Goal: Transaction & Acquisition: Purchase product/service

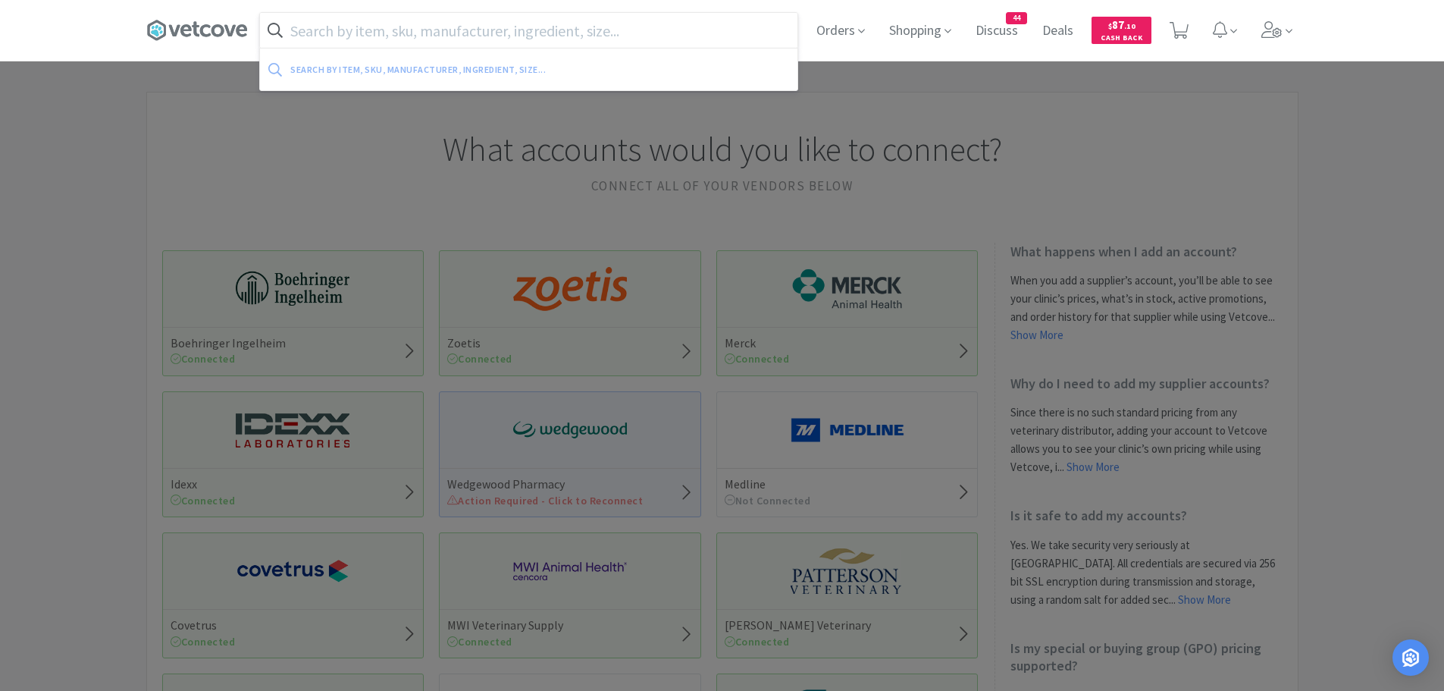
click at [383, 31] on input "text" at bounding box center [528, 30] width 537 height 35
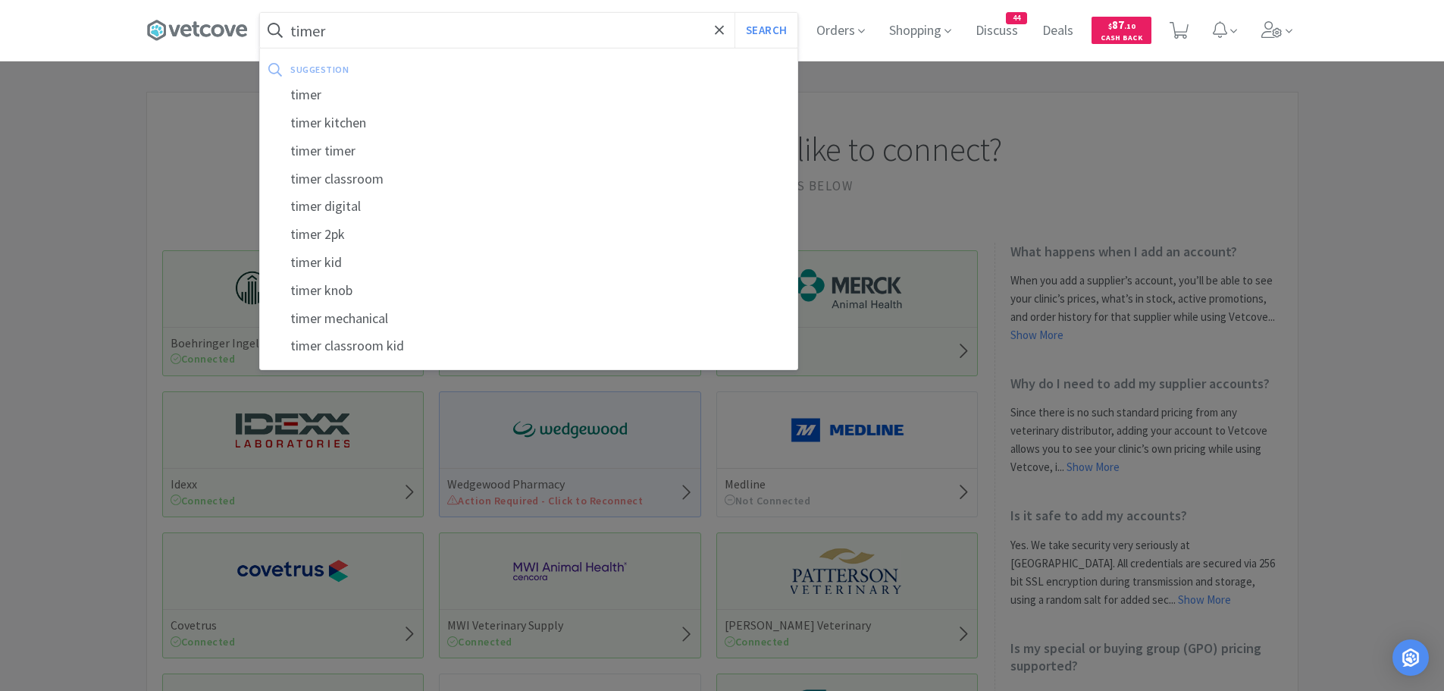
type input "timer"
click at [734, 13] on button "Search" at bounding box center [765, 30] width 63 height 35
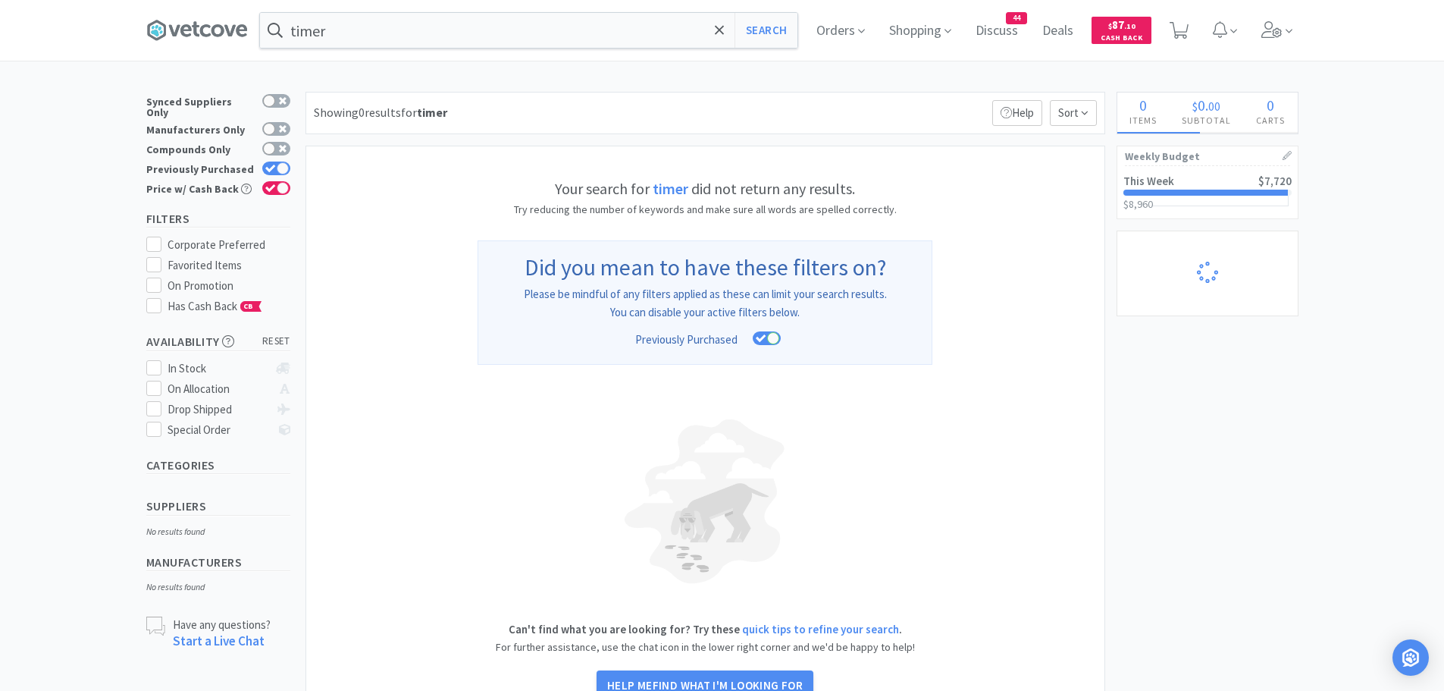
select select "1"
select select "2"
select select "1"
select select "2"
select select "1"
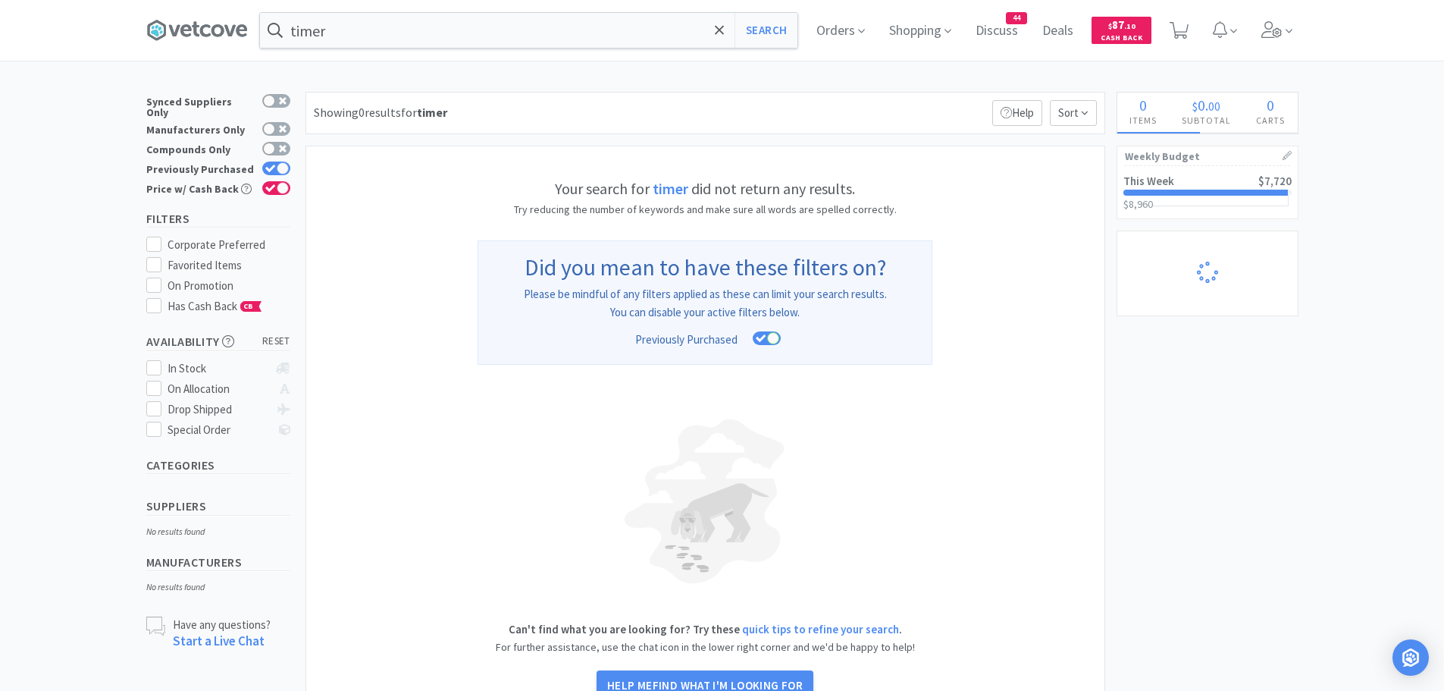
select select "1"
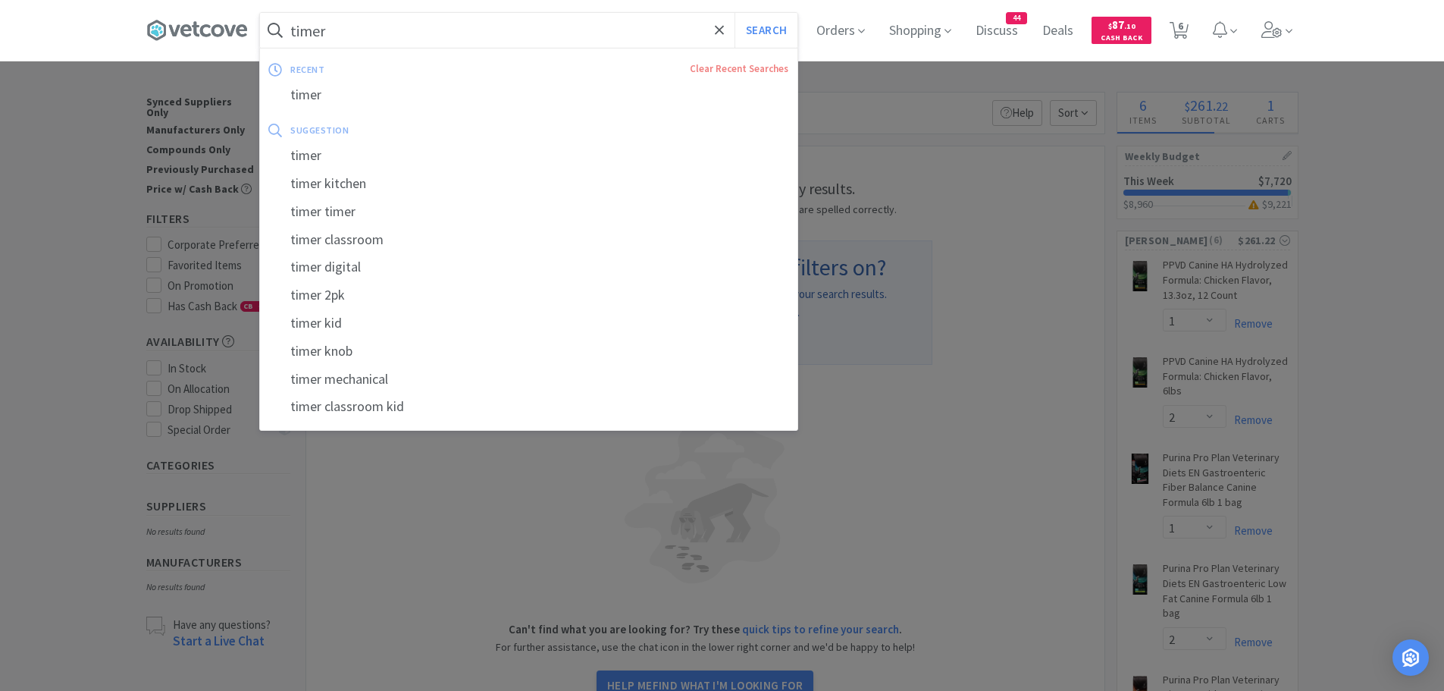
click at [371, 37] on input "timer" at bounding box center [528, 30] width 537 height 35
click at [255, 139] on div at bounding box center [722, 345] width 1444 height 691
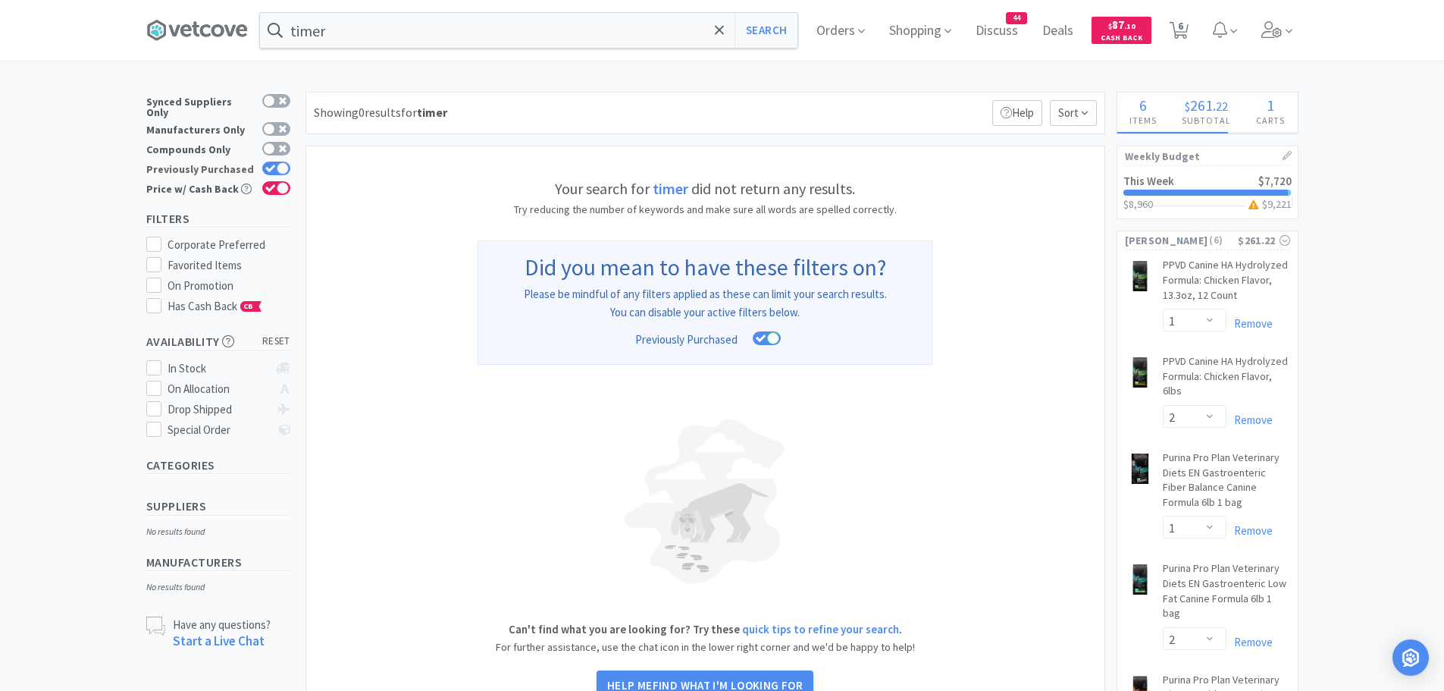
click at [273, 164] on icon at bounding box center [270, 168] width 10 height 8
checkbox input "false"
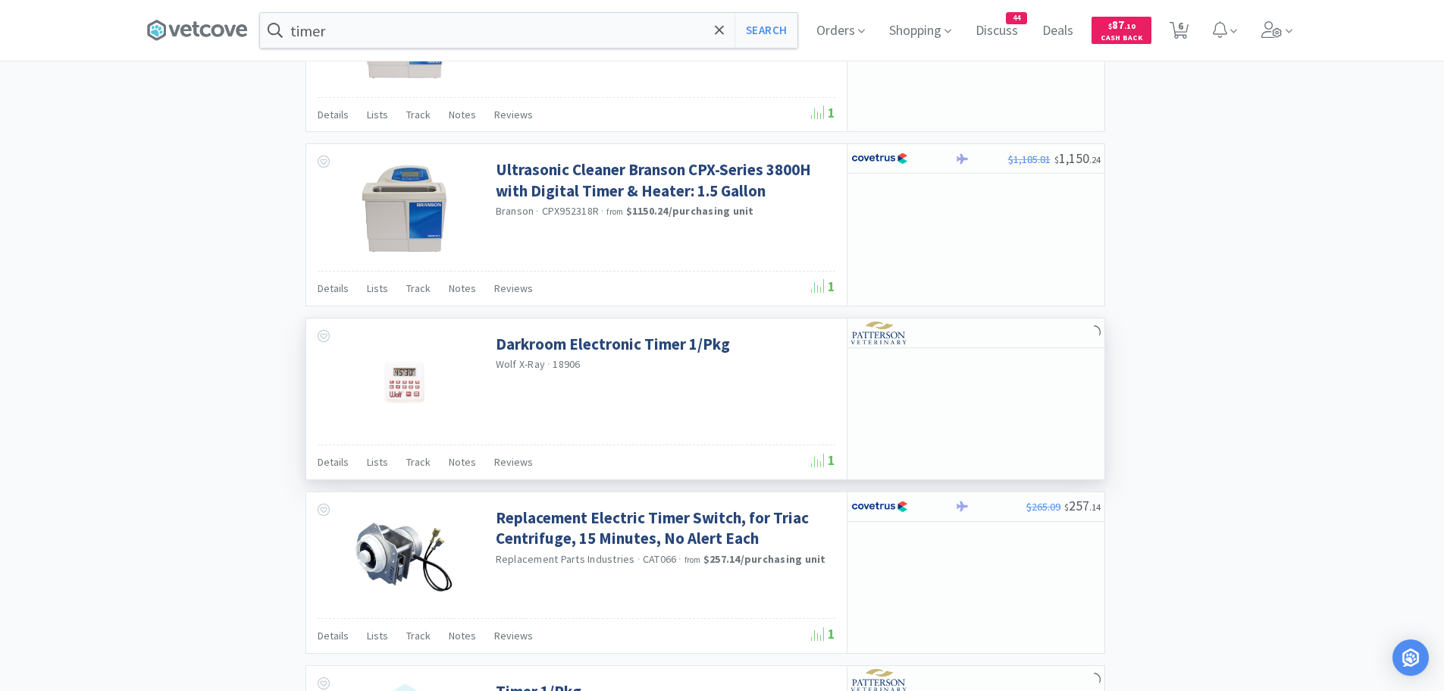
scroll to position [1805, 0]
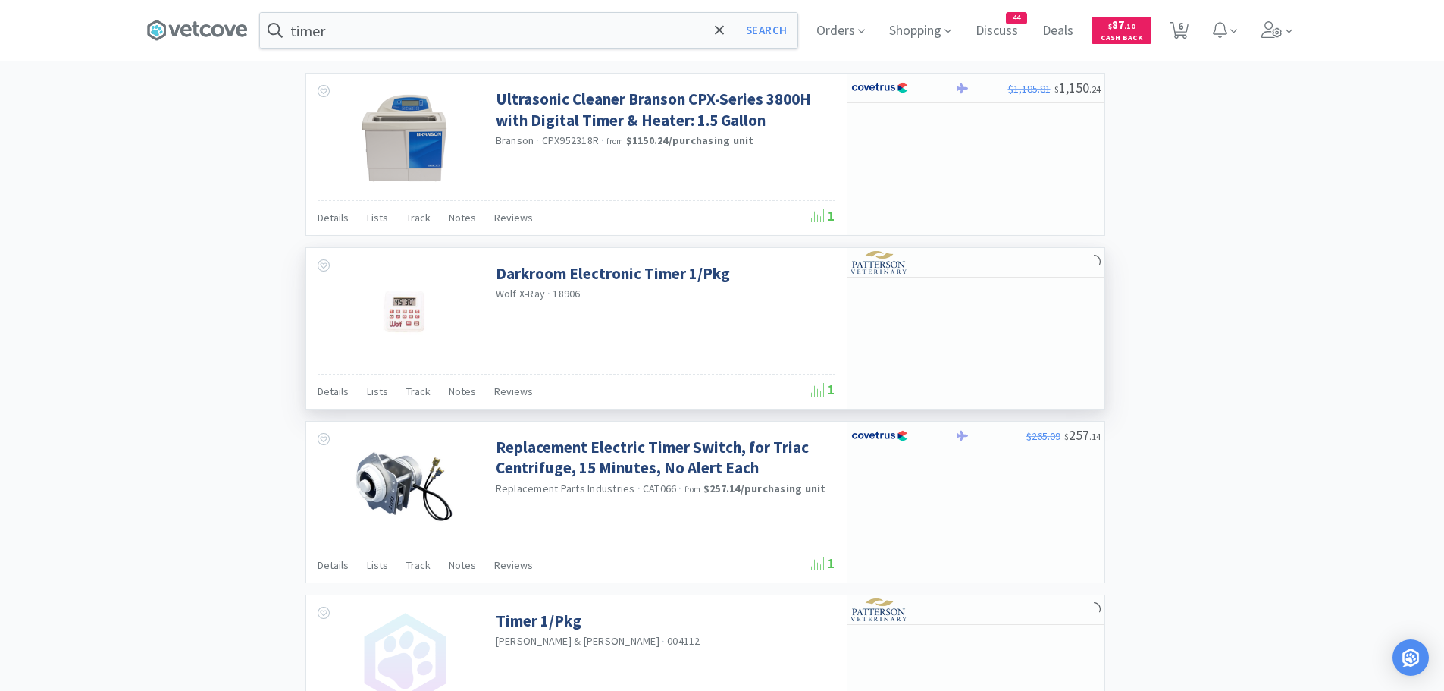
click at [402, 319] on img at bounding box center [404, 312] width 99 height 99
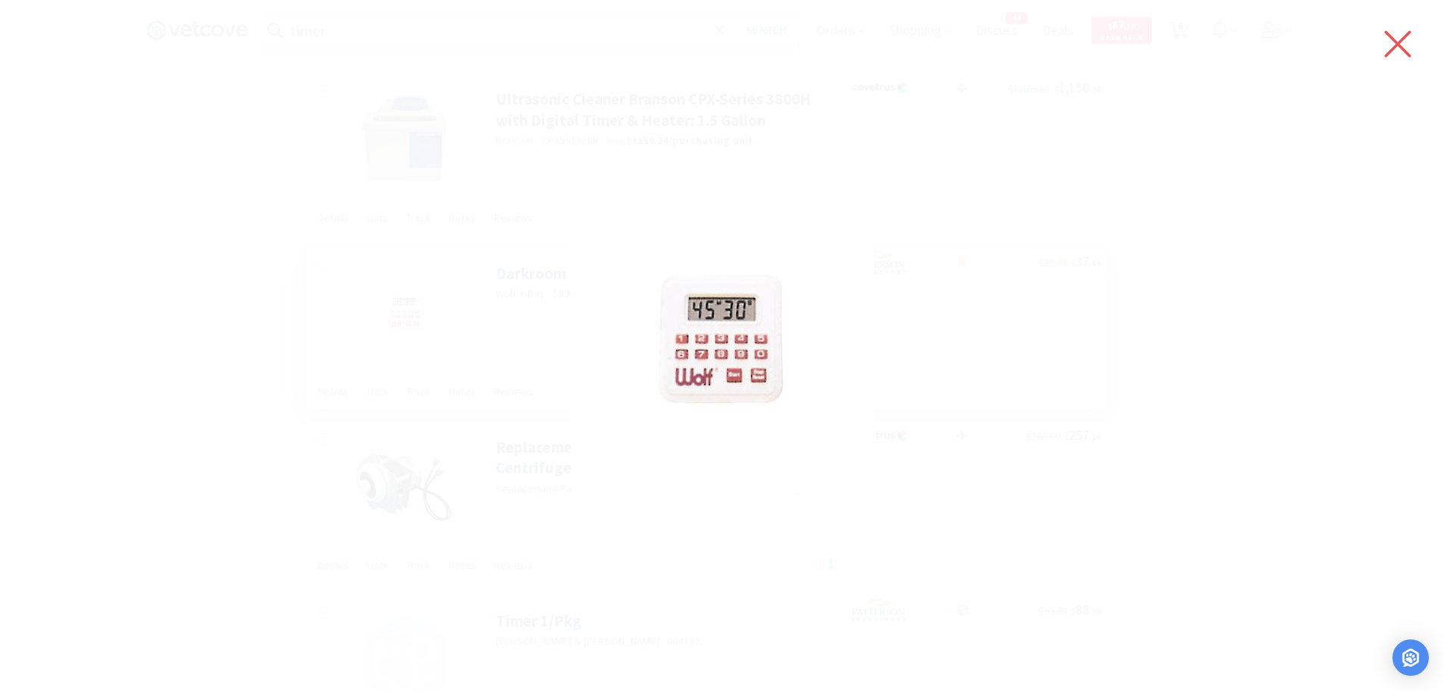
click at [1398, 46] on icon at bounding box center [1398, 44] width 27 height 27
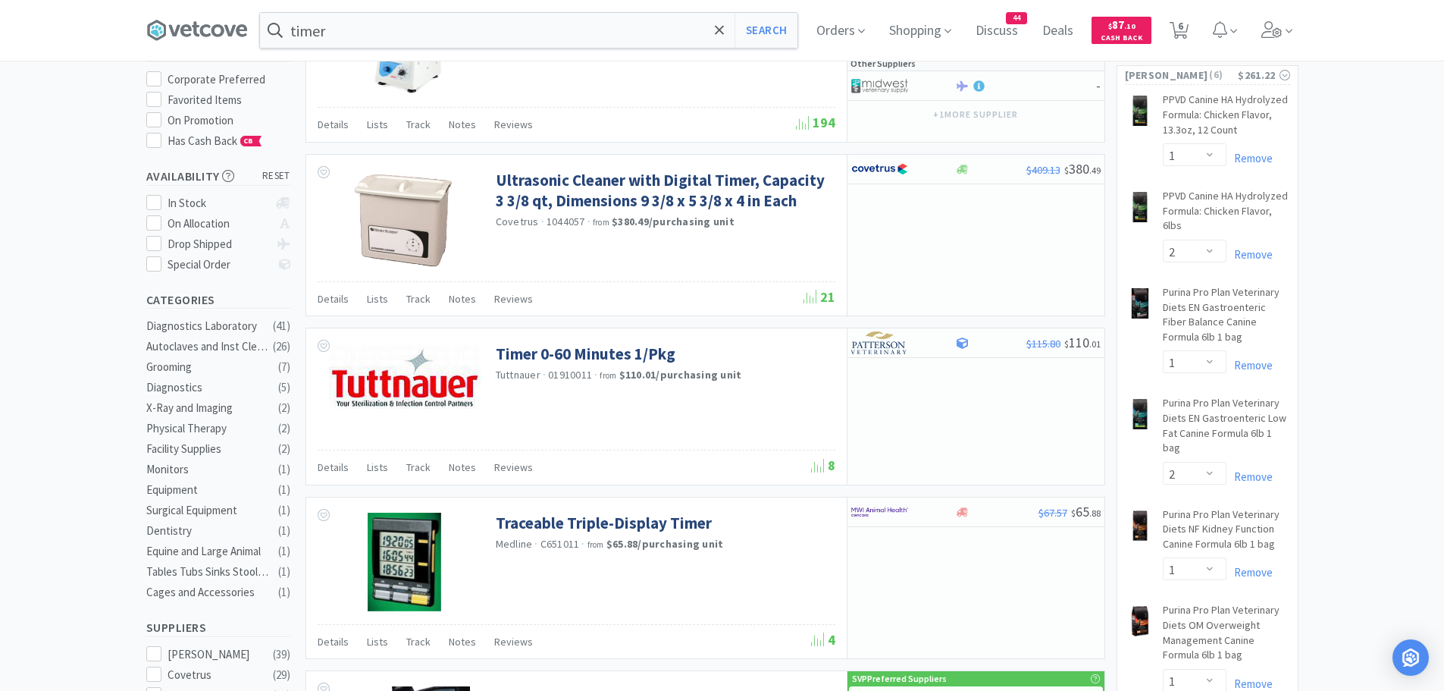
scroll to position [0, 0]
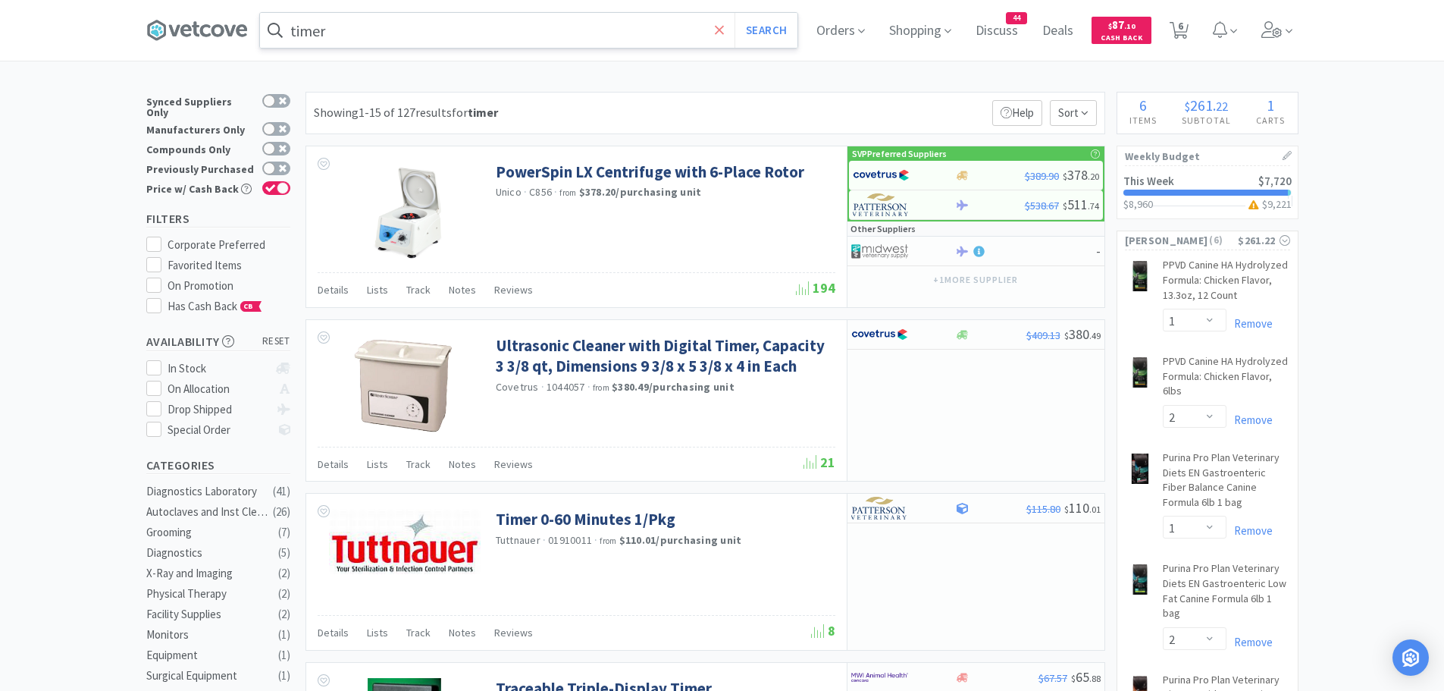
click at [724, 27] on icon at bounding box center [719, 29] width 9 height 9
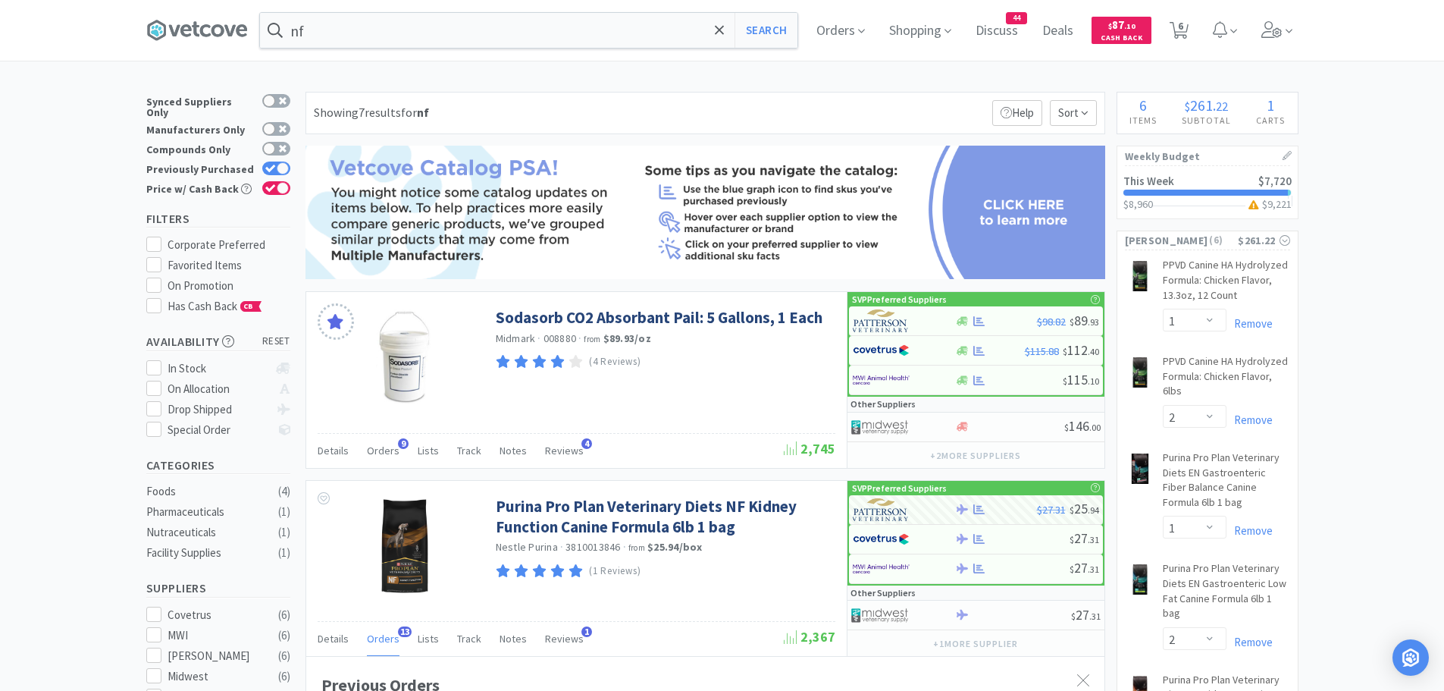
select select "1"
select select "2"
select select "1"
select select "2"
select select "1"
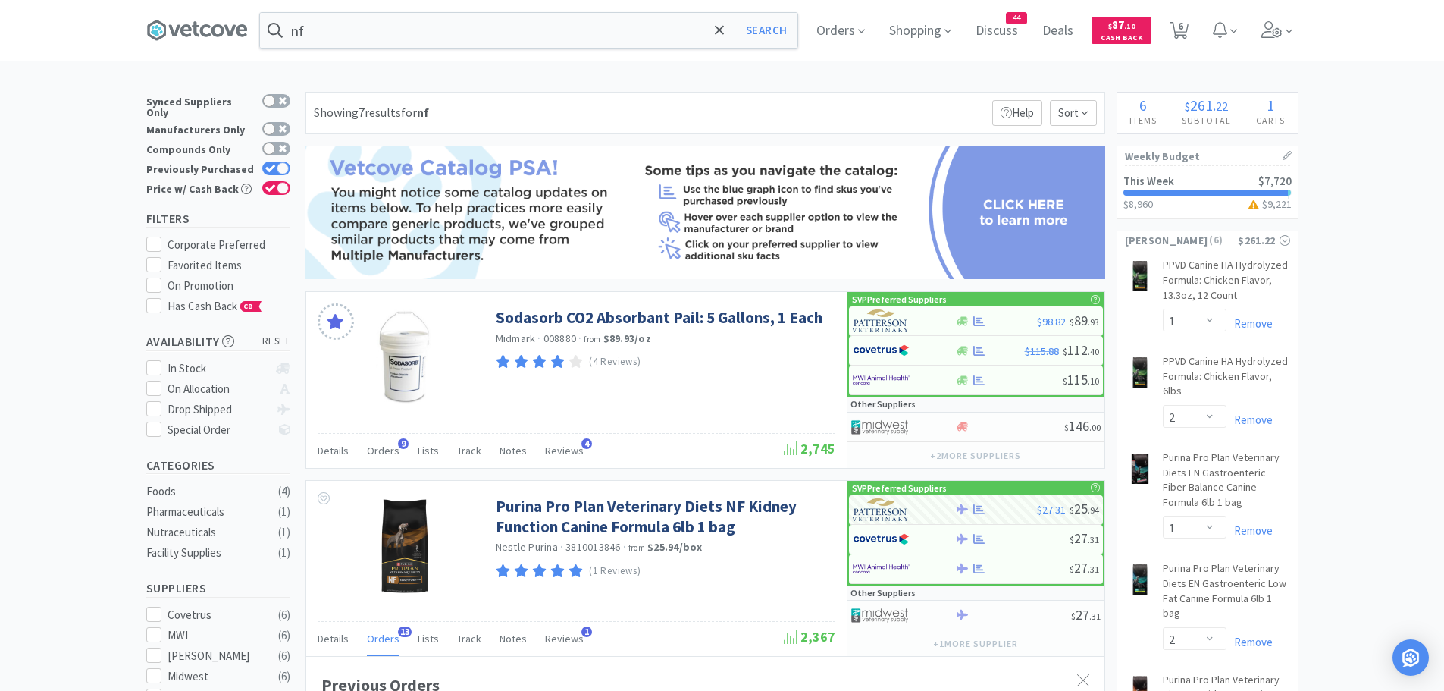
select select "1"
